Goal: Transaction & Acquisition: Purchase product/service

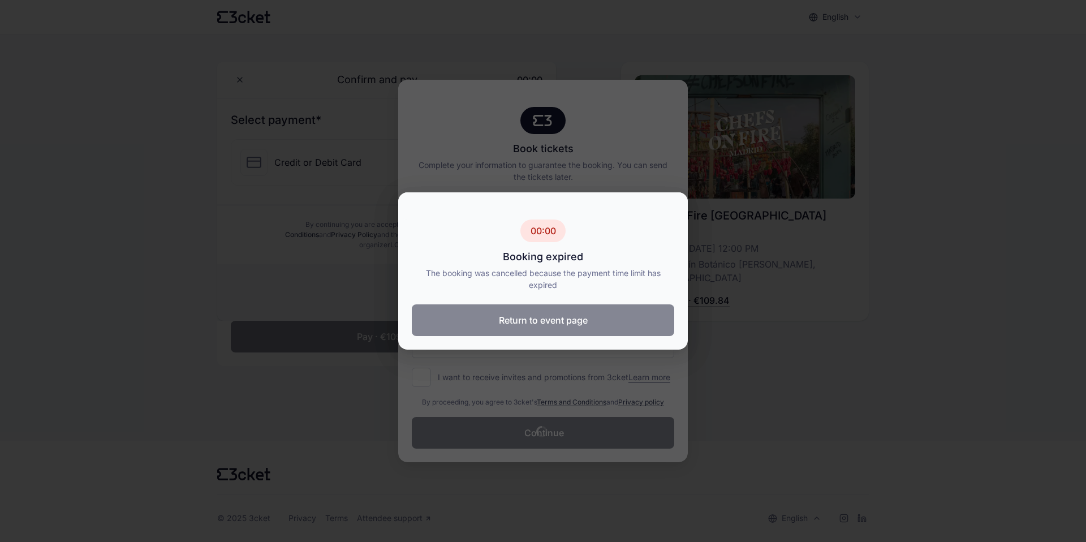
click at [546, 320] on button "Return to event page" at bounding box center [543, 320] width 263 height 32
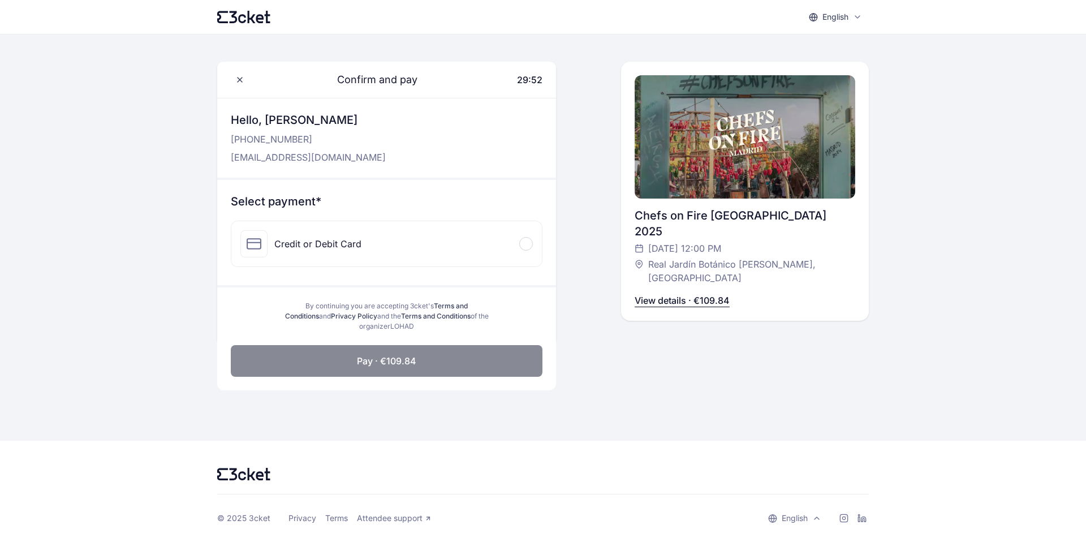
click at [526, 244] on span at bounding box center [526, 243] width 3 height 3
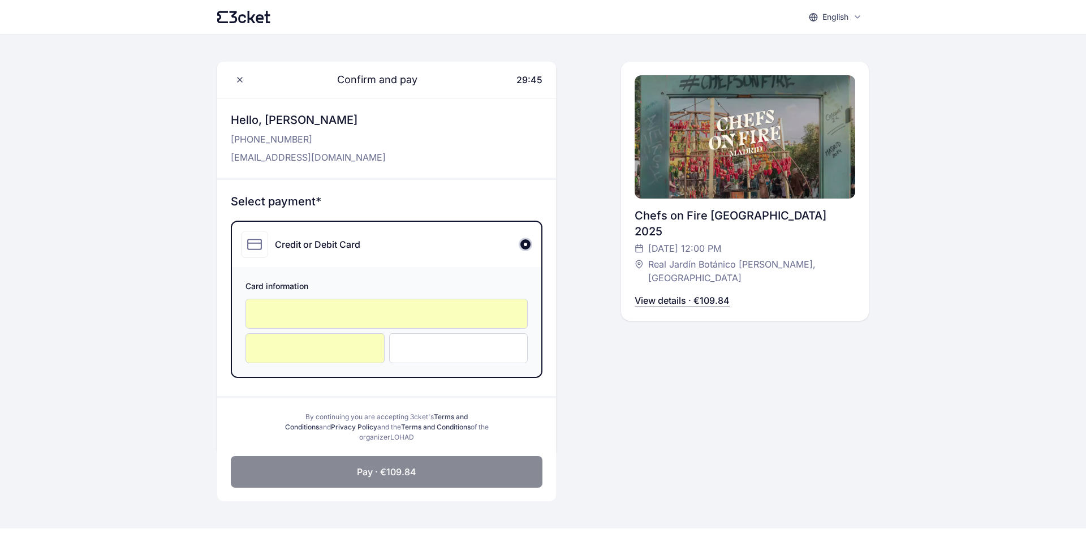
click at [470, 466] on button "Pay · €109.84" at bounding box center [387, 472] width 312 height 32
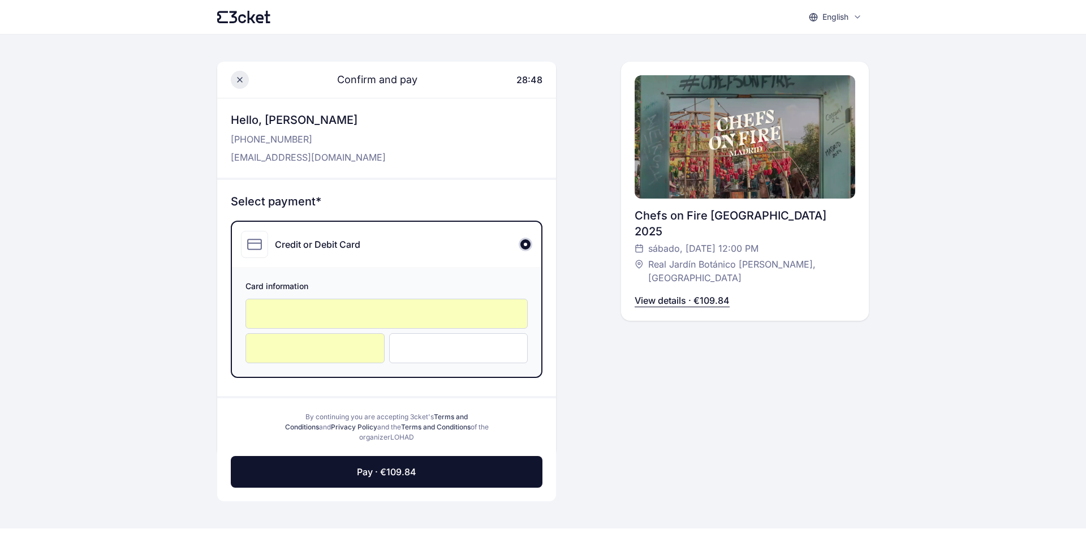
click at [239, 74] on span at bounding box center [240, 80] width 18 height 18
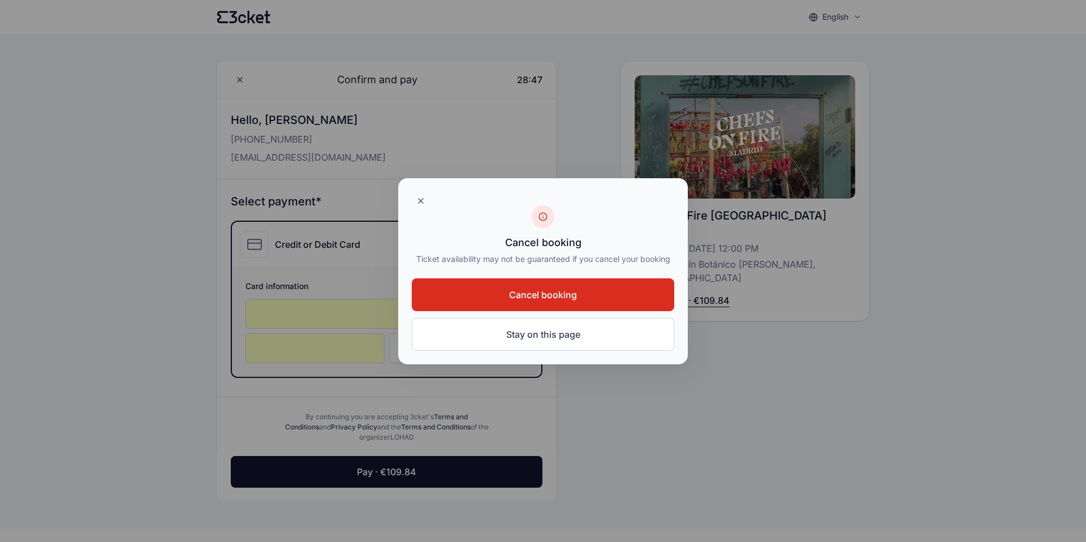
click at [500, 285] on button "Cancel booking" at bounding box center [543, 294] width 263 height 33
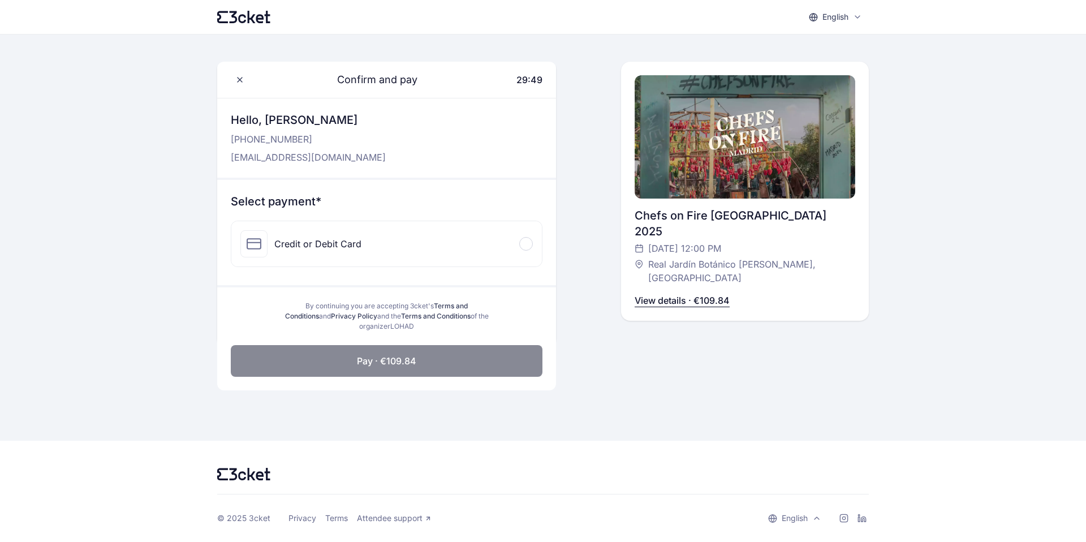
click at [694, 294] on p "View details · €109.84" at bounding box center [682, 301] width 95 height 14
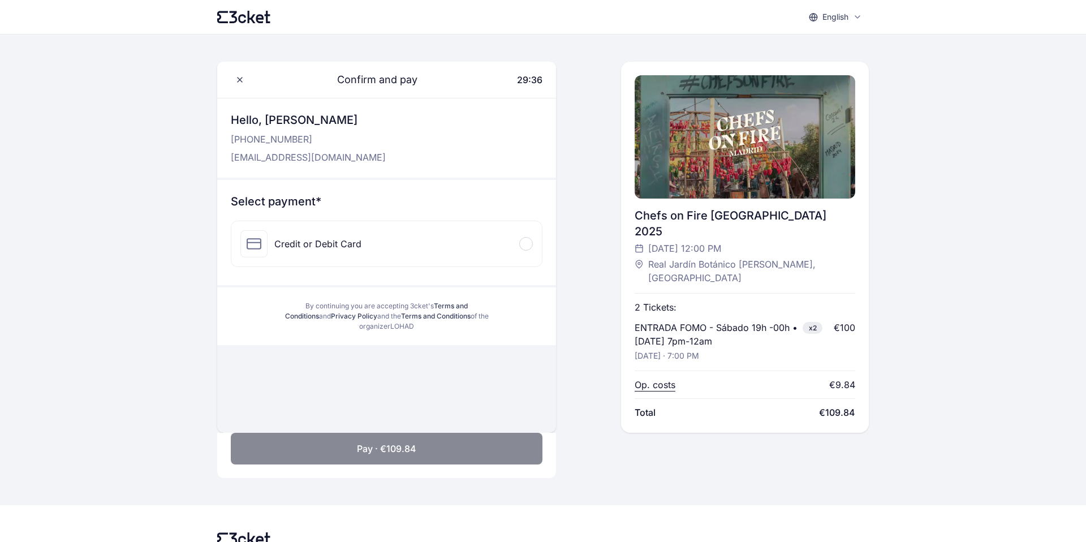
click at [527, 248] on div at bounding box center [526, 244] width 14 height 14
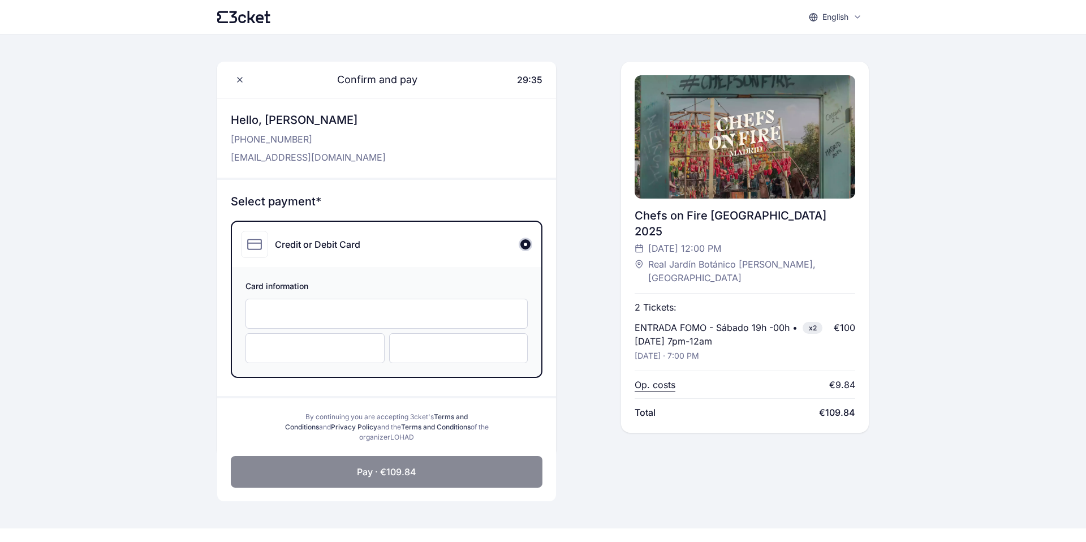
click at [415, 320] on div at bounding box center [387, 314] width 282 height 30
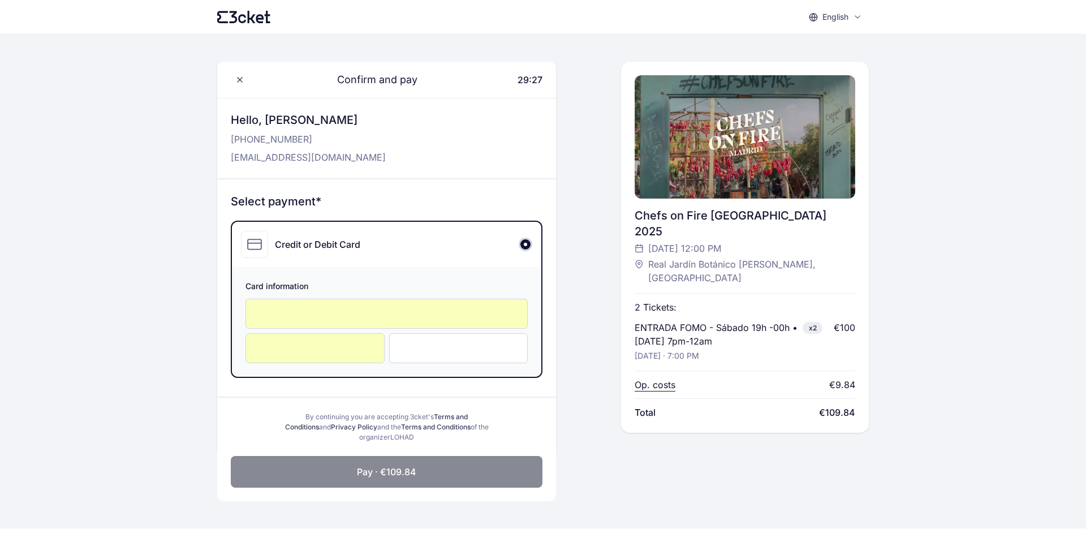
click at [431, 471] on button "Pay · €109.84" at bounding box center [387, 472] width 312 height 32
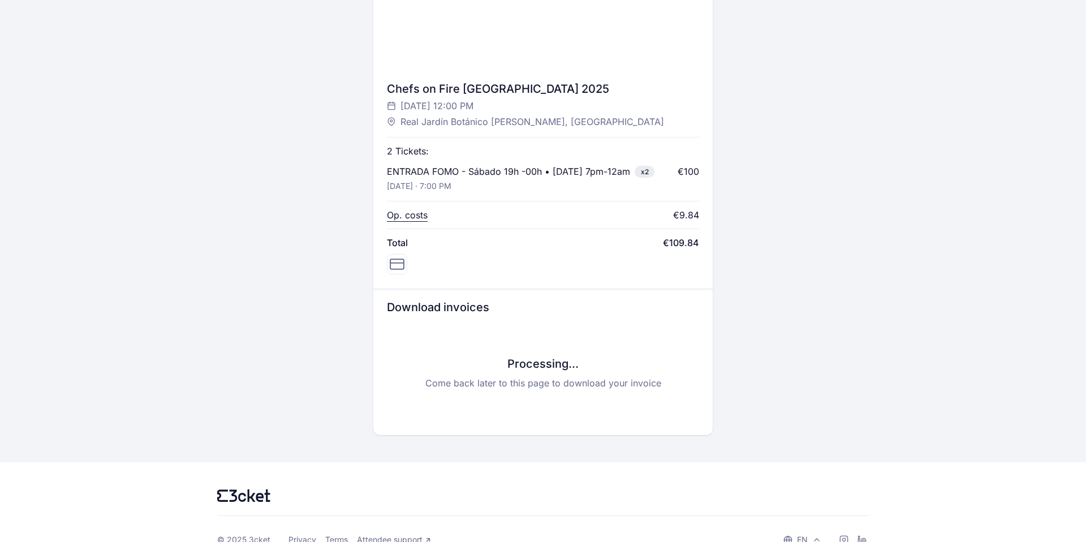
scroll to position [419, 0]
